Goal: Information Seeking & Learning: Learn about a topic

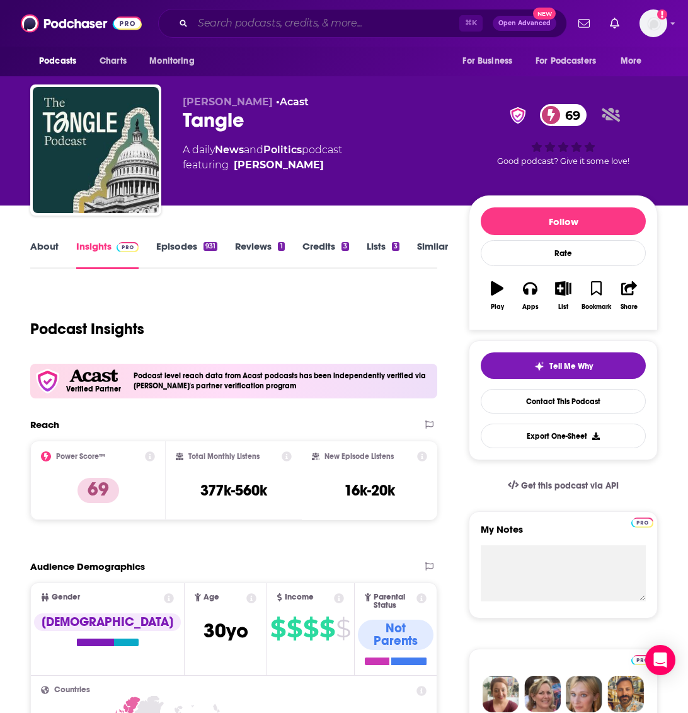
click at [324, 26] on input "Search podcasts, credits, & more..." at bounding box center [326, 23] width 267 height 20
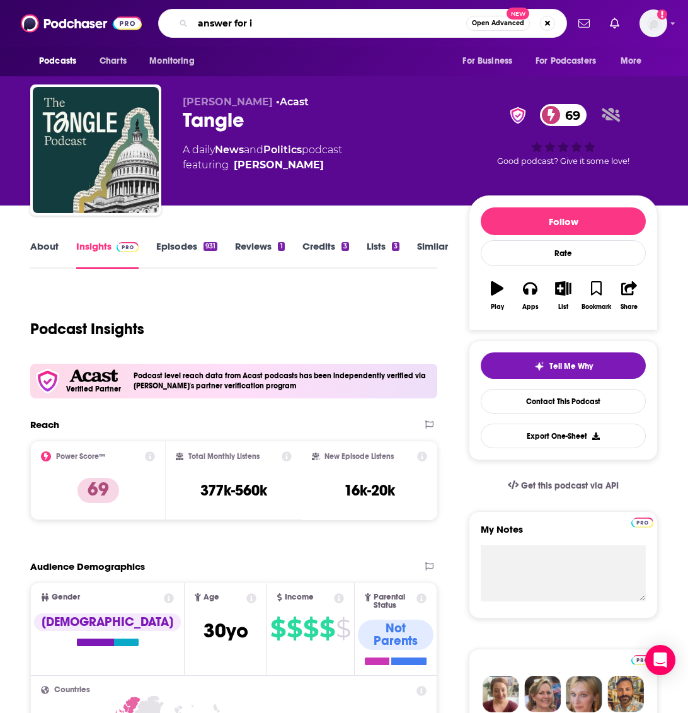
type input "answer for it"
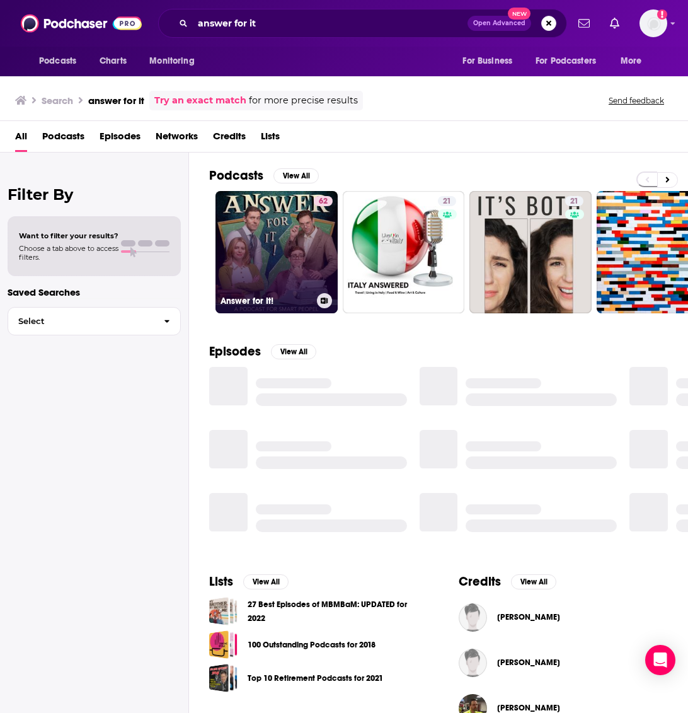
click at [305, 246] on link "62 Answer for It!" at bounding box center [276, 252] width 122 height 122
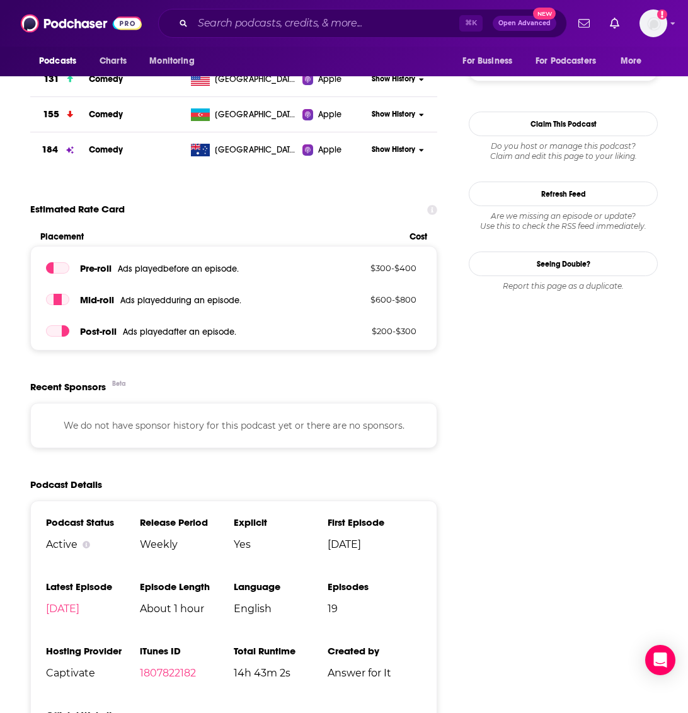
scroll to position [1186, 0]
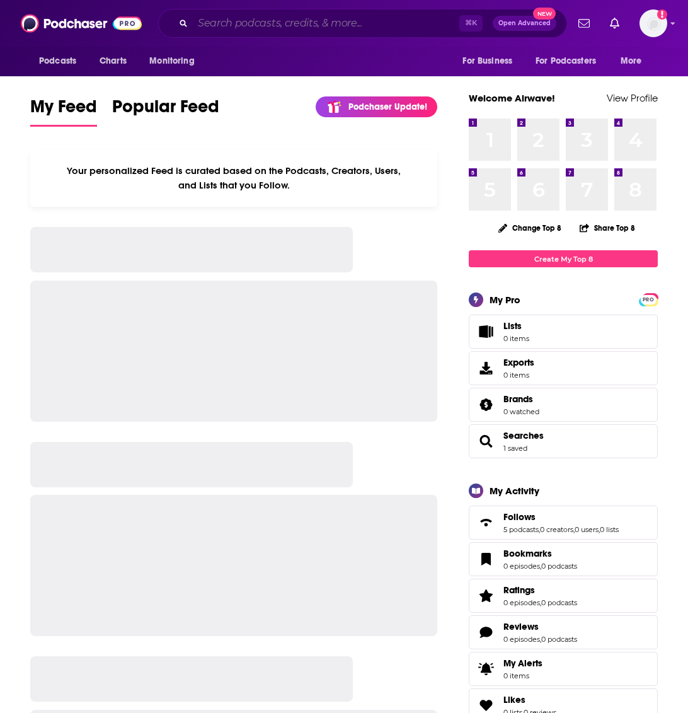
click at [240, 30] on input "Search podcasts, credits, & more..." at bounding box center [326, 23] width 267 height 20
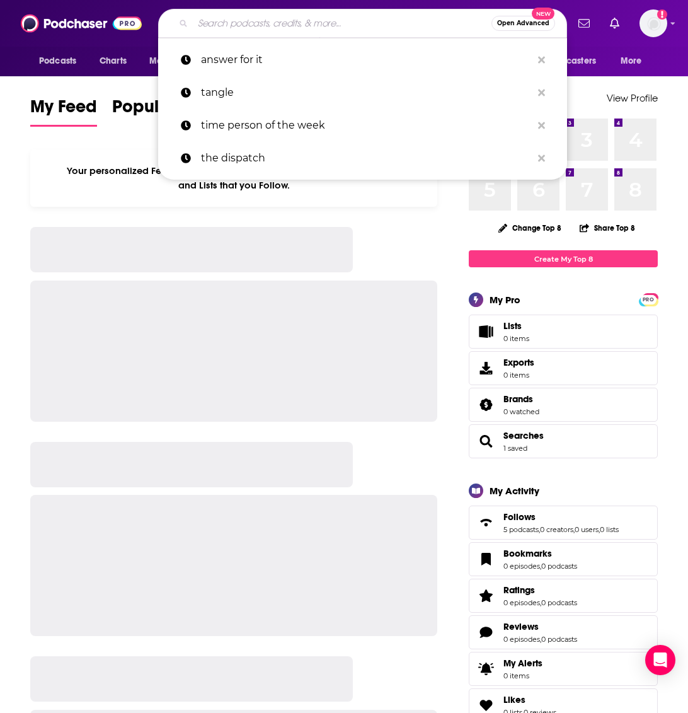
click at [284, 25] on input "Search podcasts, credits, & more..." at bounding box center [342, 23] width 299 height 20
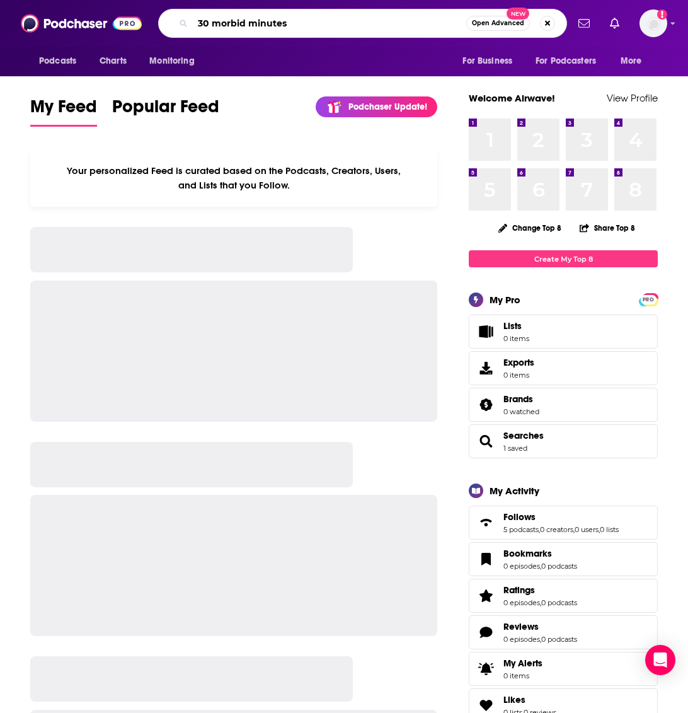
type input "30 morbid minutes"
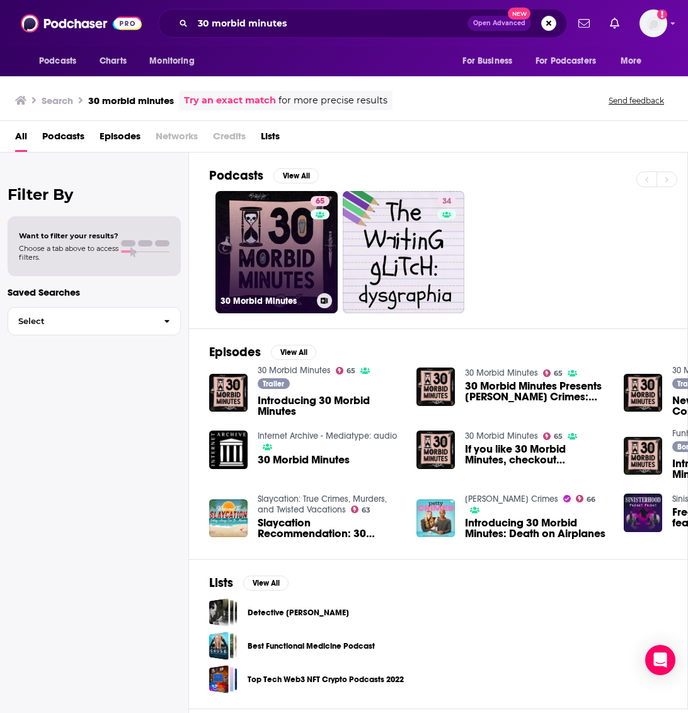
click at [285, 256] on link "65 30 Morbid Minutes" at bounding box center [276, 252] width 122 height 122
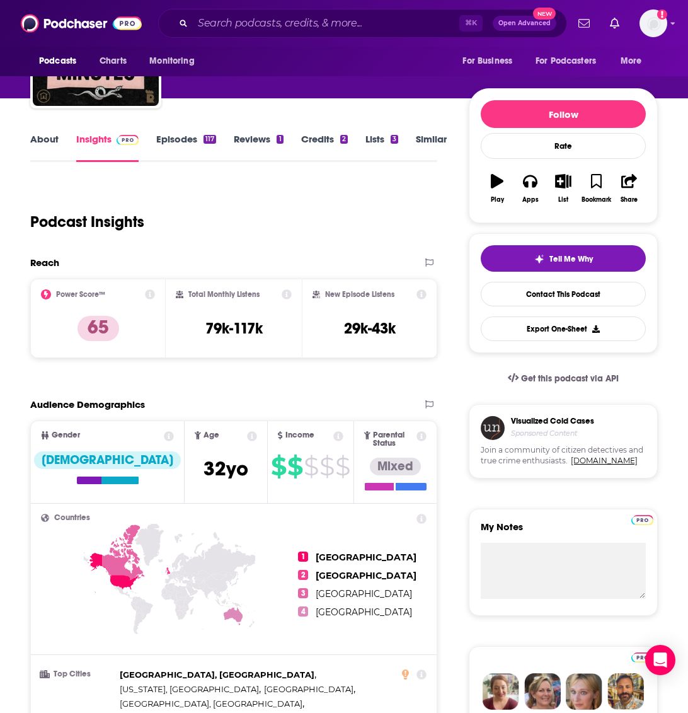
scroll to position [101, 0]
